Goal: Transaction & Acquisition: Obtain resource

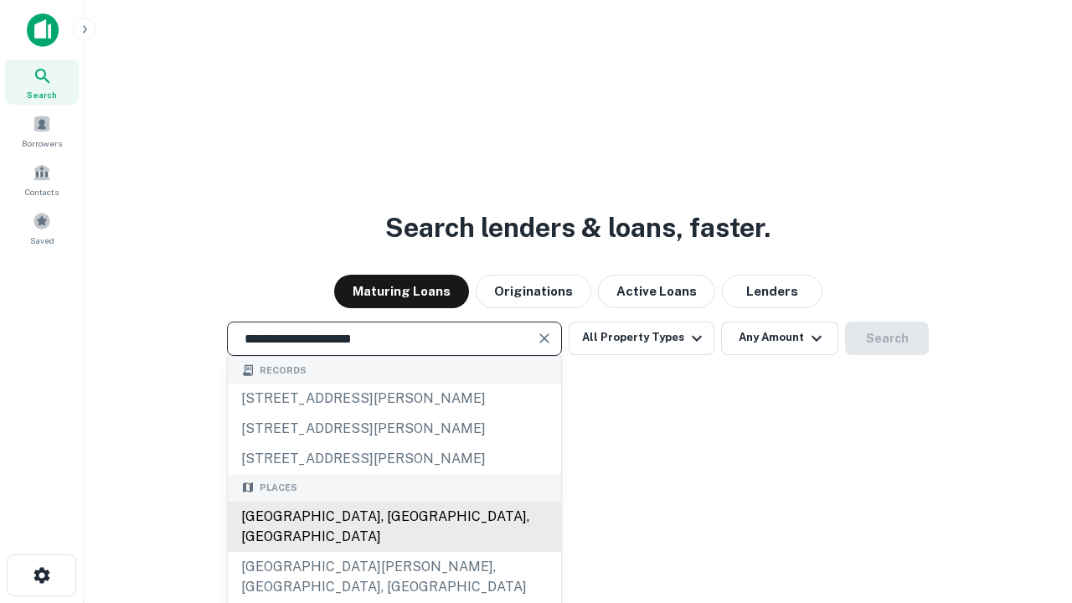
click at [394, 552] on div "[GEOGRAPHIC_DATA], [GEOGRAPHIC_DATA], [GEOGRAPHIC_DATA]" at bounding box center [394, 527] width 333 height 50
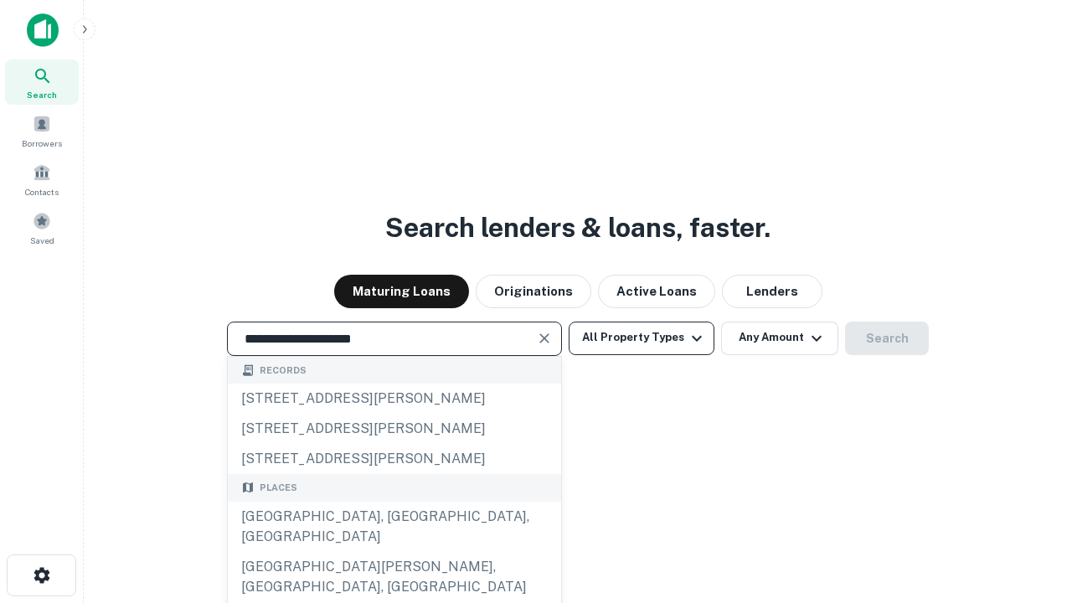
type input "**********"
click at [642, 338] on button "All Property Types" at bounding box center [642, 339] width 146 height 34
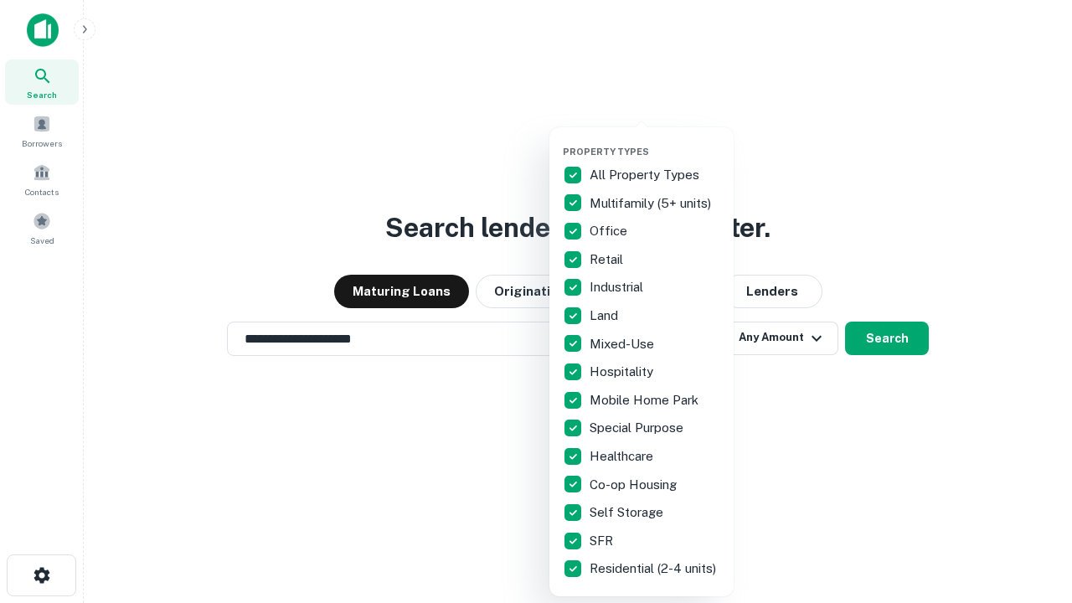
click at [655, 141] on button "button" at bounding box center [655, 141] width 184 height 1
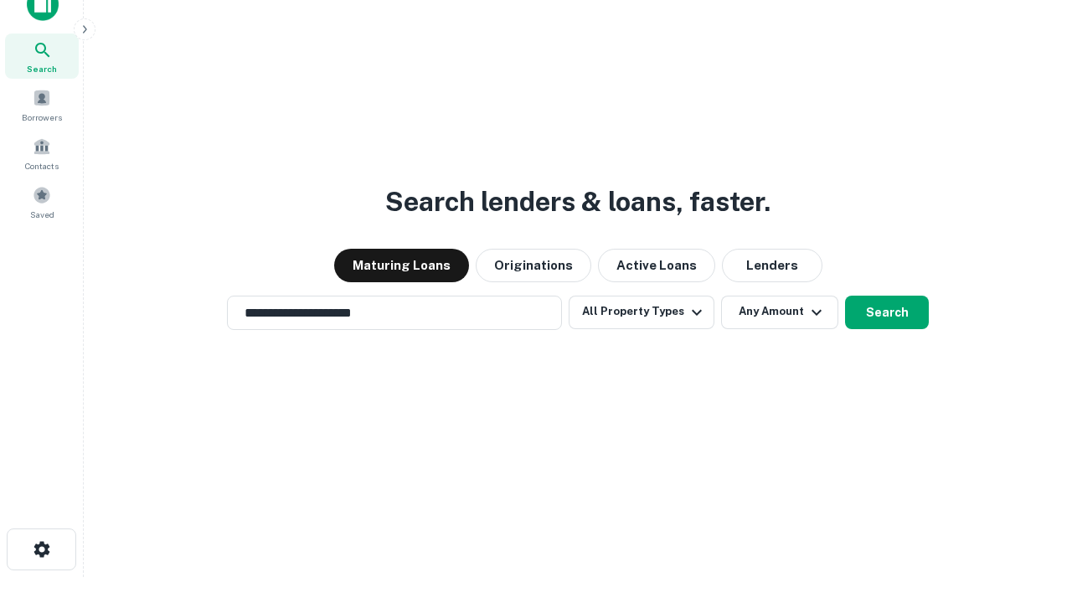
scroll to position [10, 202]
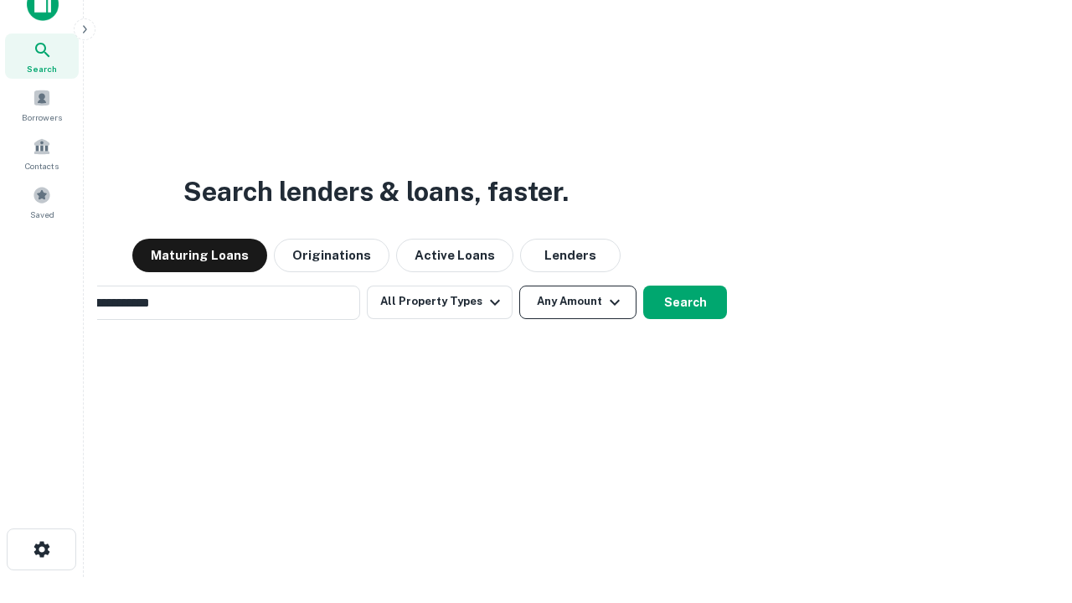
click at [519, 286] on button "Any Amount" at bounding box center [577, 303] width 117 height 34
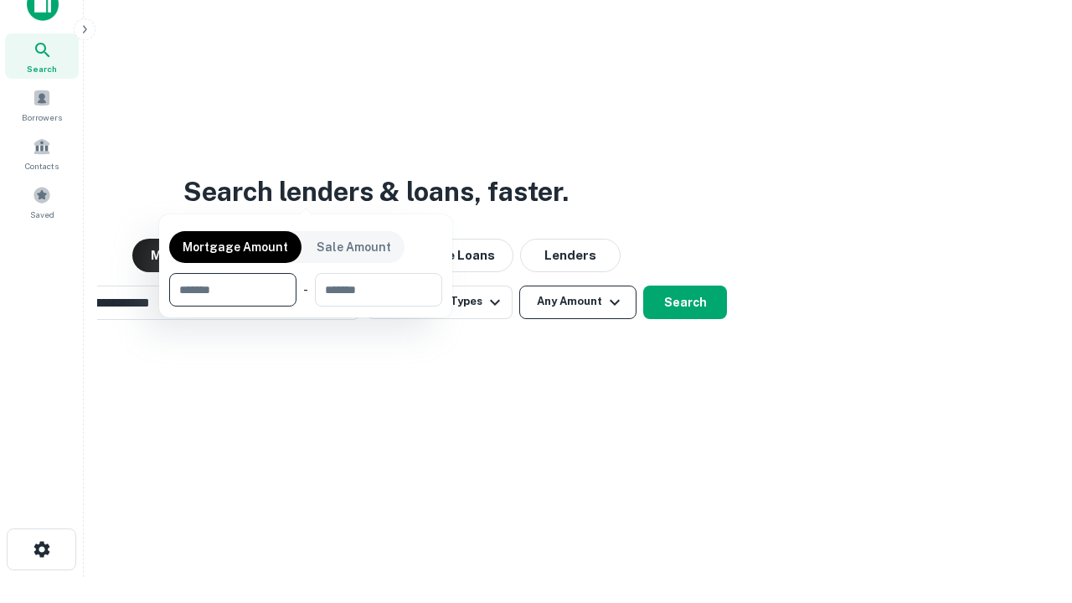
scroll to position [27, 0]
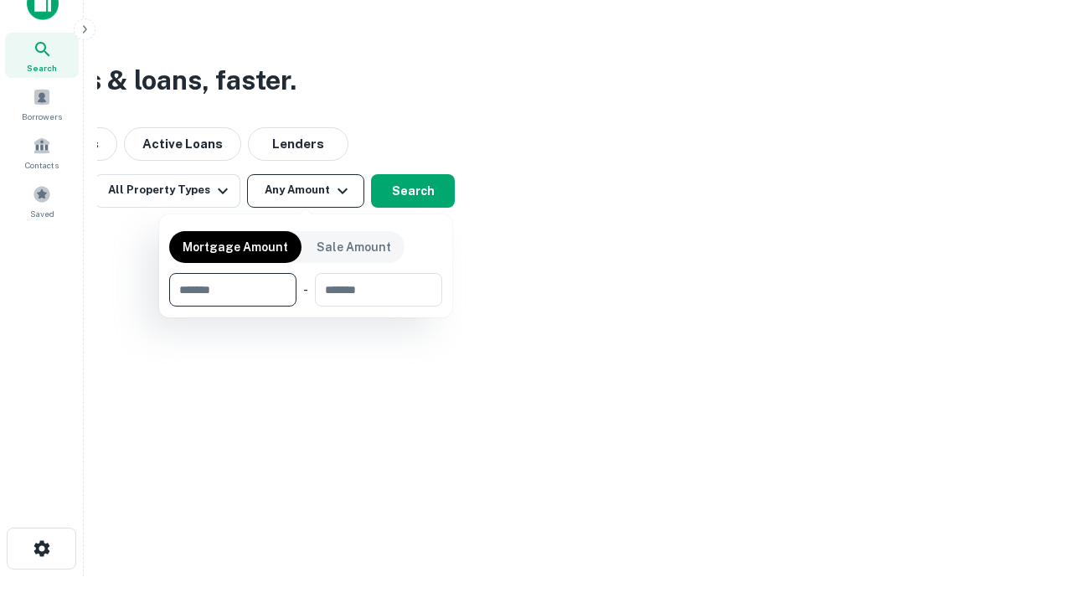
type input "*******"
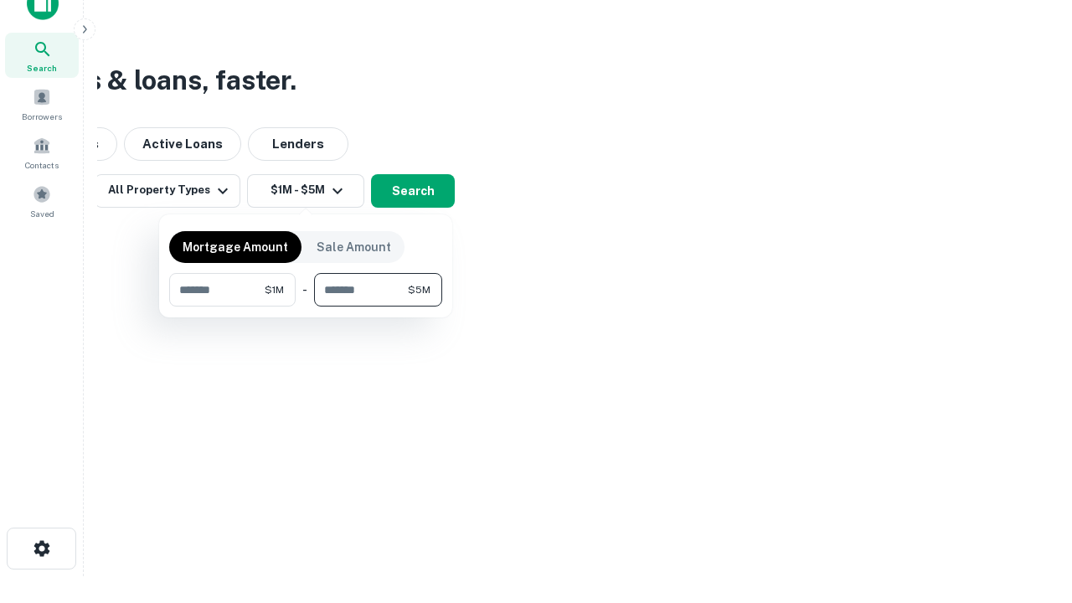
type input "*******"
click at [306, 307] on button "button" at bounding box center [305, 307] width 273 height 1
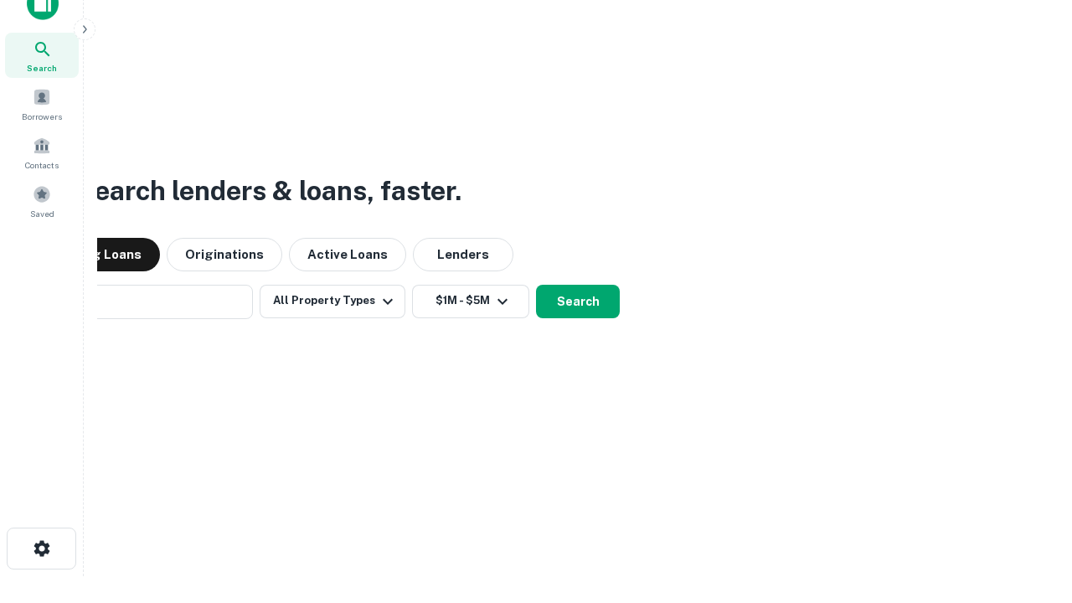
scroll to position [26, 0]
click at [536, 286] on button "Search" at bounding box center [578, 303] width 84 height 34
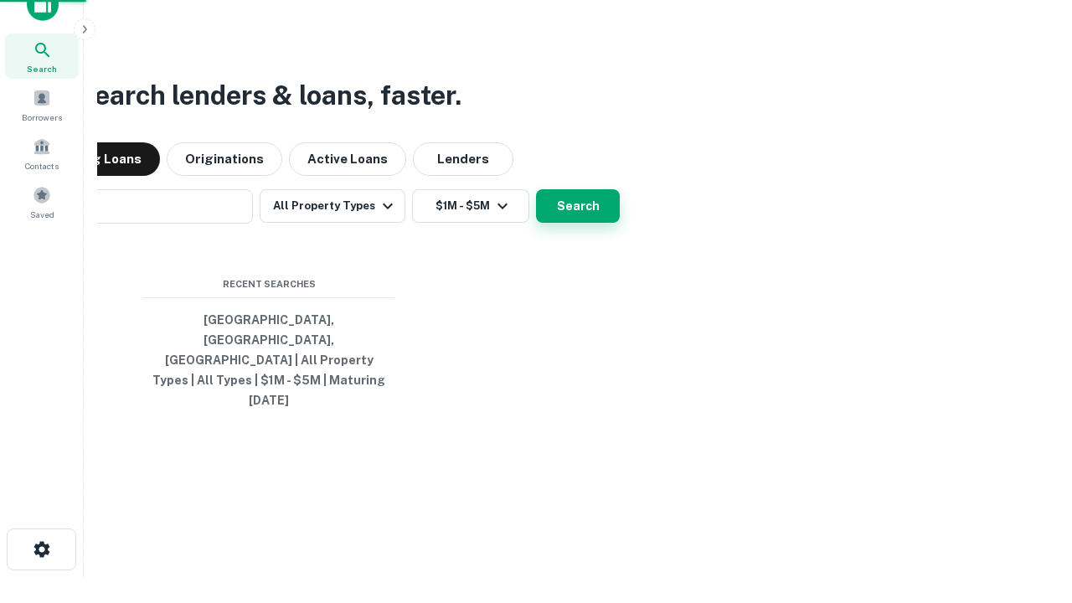
scroll to position [27, 0]
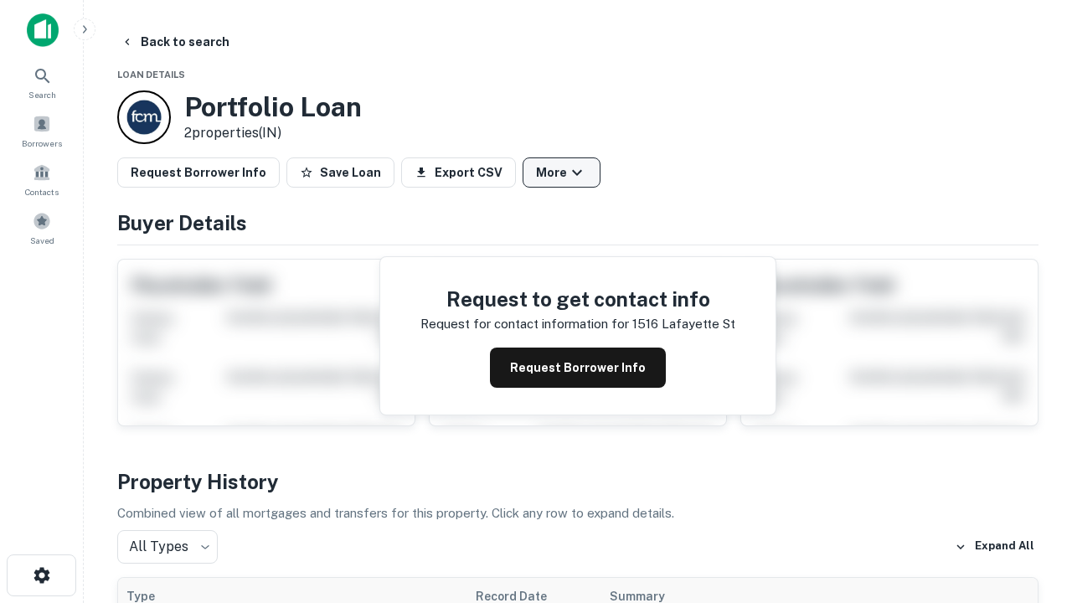
click at [561, 173] on button "More" at bounding box center [562, 173] width 78 height 30
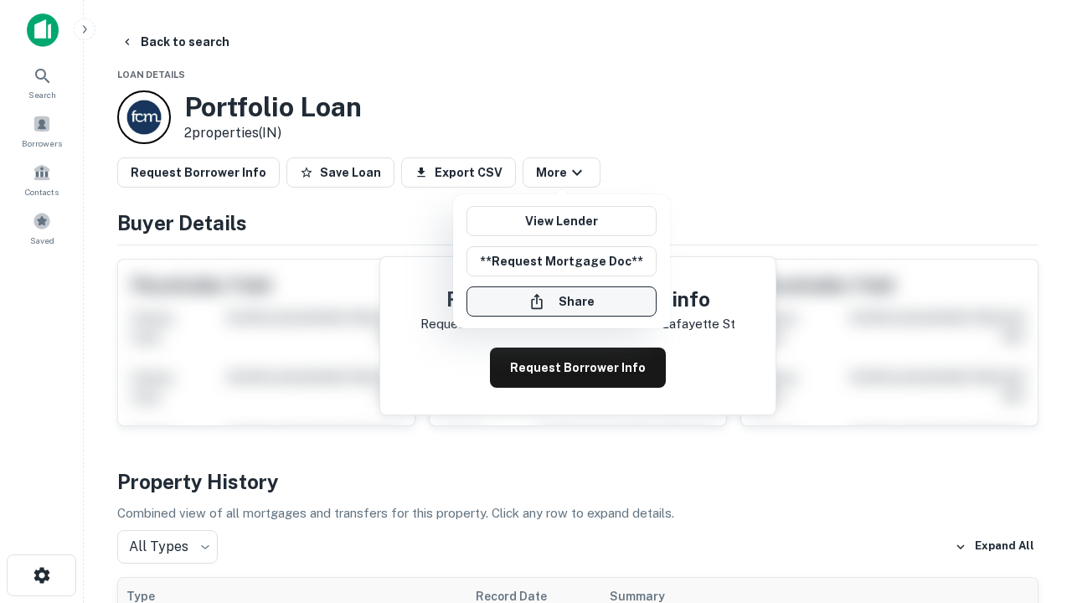
click at [561, 302] on button "Share" at bounding box center [562, 302] width 190 height 30
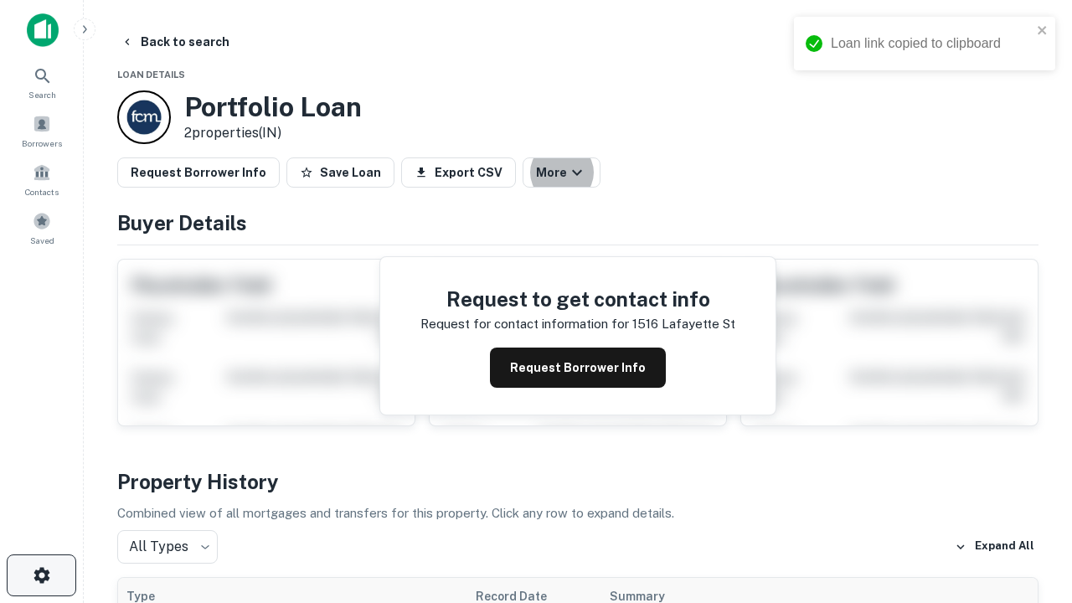
click at [41, 576] on icon "button" at bounding box center [42, 576] width 20 height 20
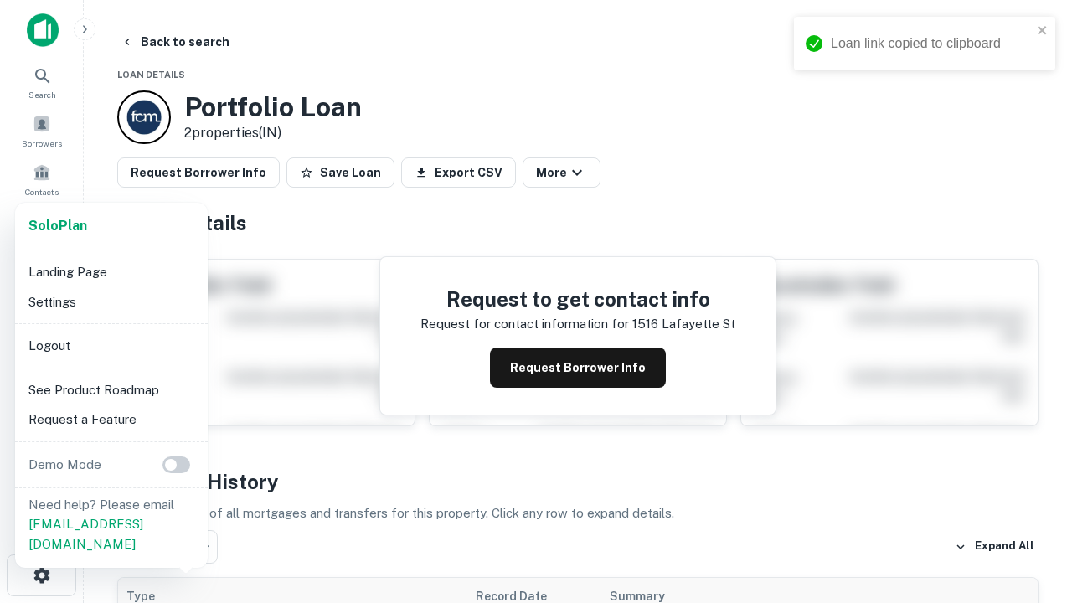
click at [111, 345] on li "Logout" at bounding box center [111, 346] width 179 height 30
